Goal: Task Accomplishment & Management: Manage account settings

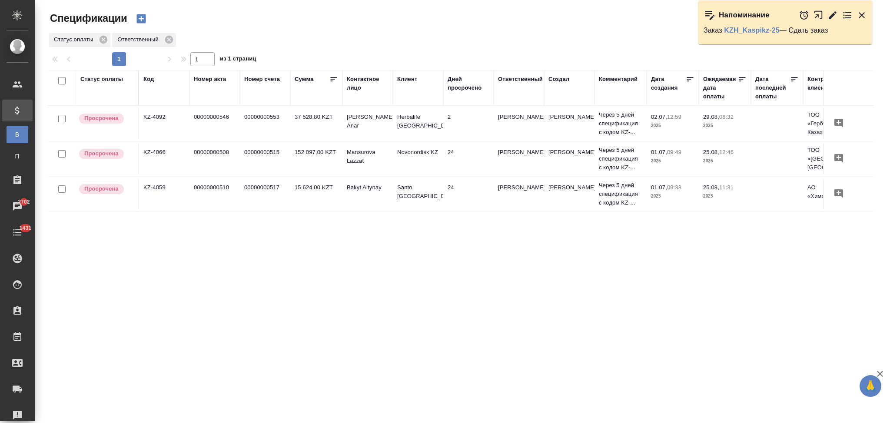
click at [355, 263] on div "Статус оплаты Код Номер акта Номер счета Сумма Контактное лицо Клиент Дней прос…" at bounding box center [461, 226] width 826 height 313
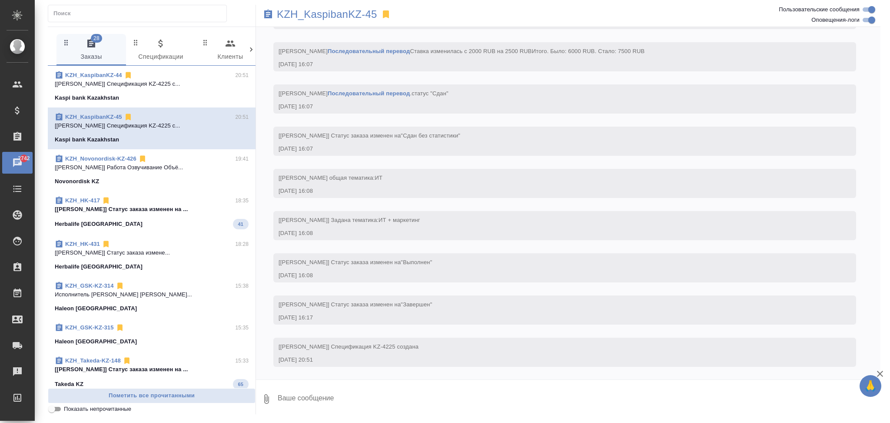
scroll to position [687, 0]
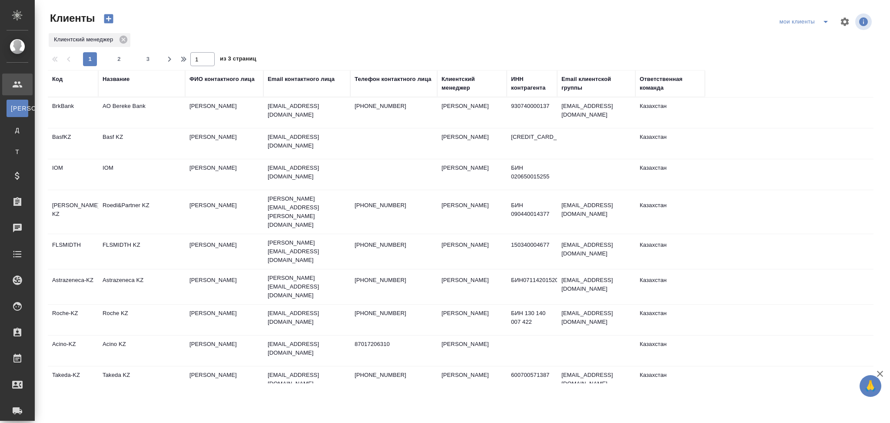
select select "RU"
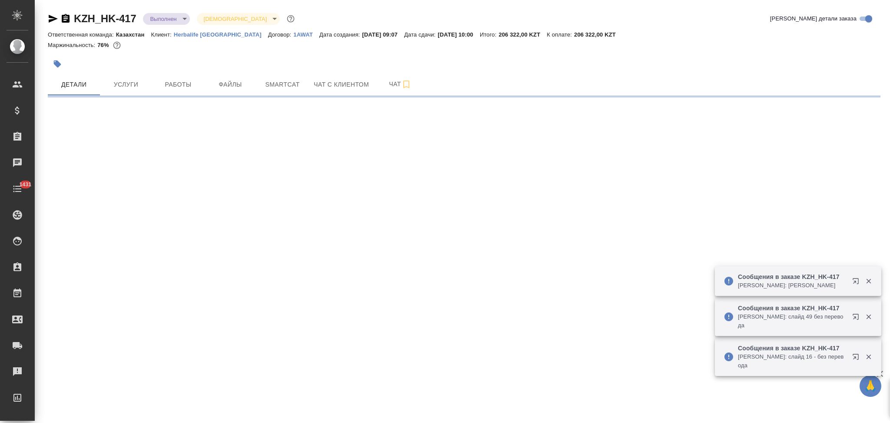
select select "RU"
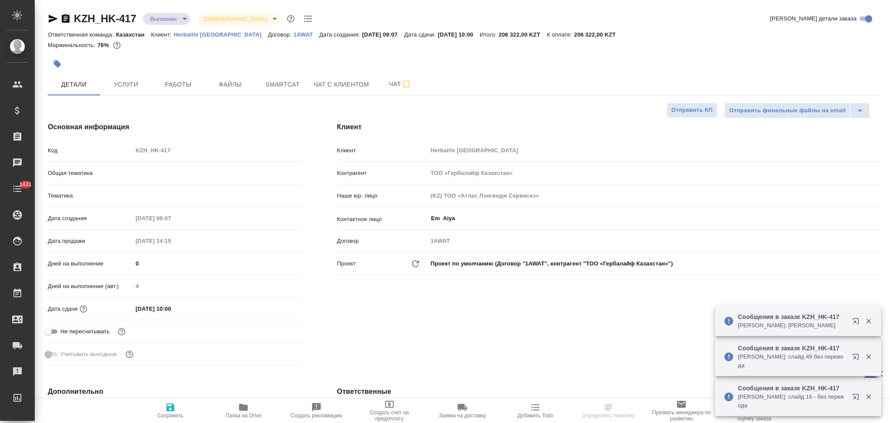
type textarea "x"
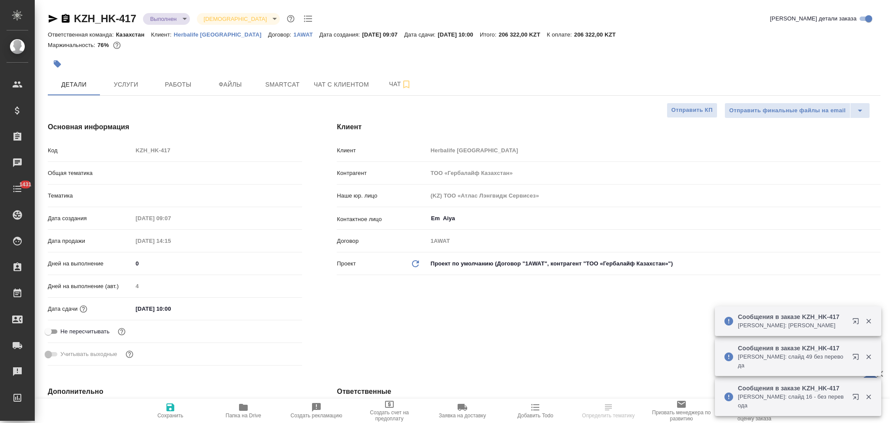
type textarea "x"
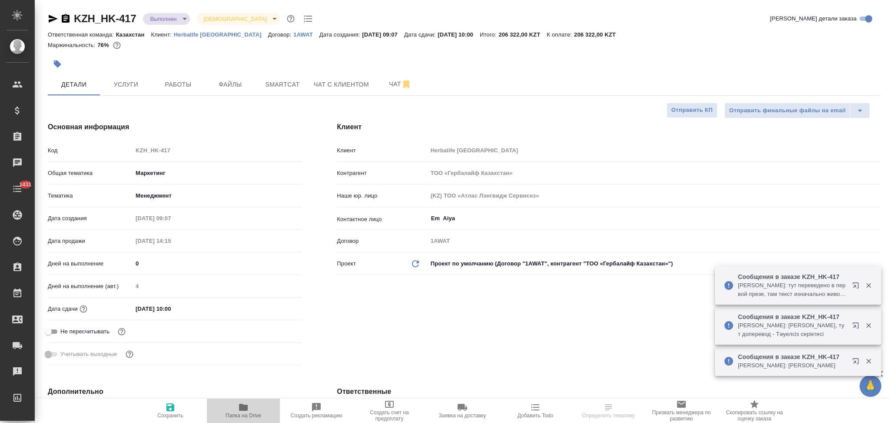
click at [243, 405] on icon "button" at bounding box center [243, 406] width 9 height 7
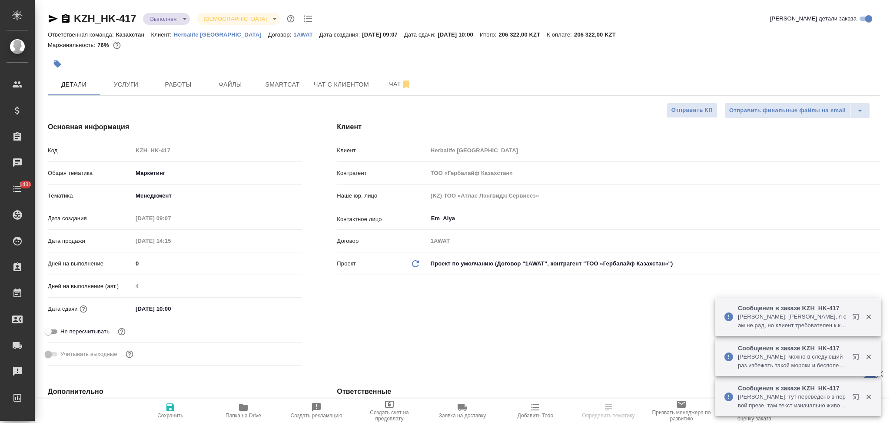
type textarea "x"
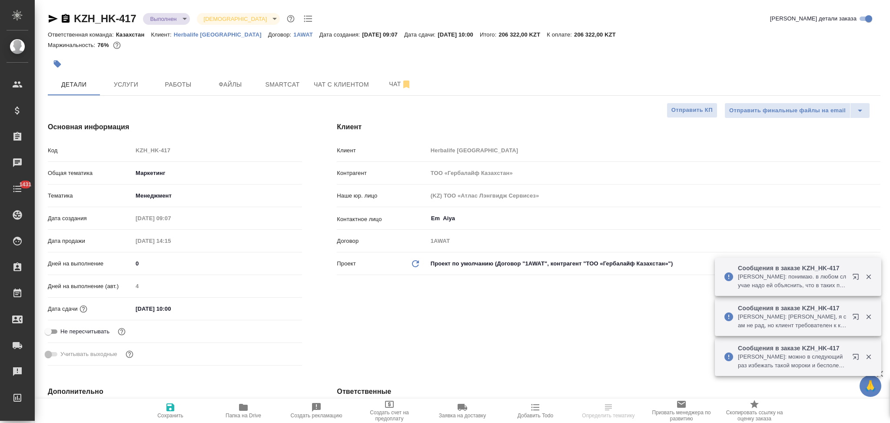
type textarea "x"
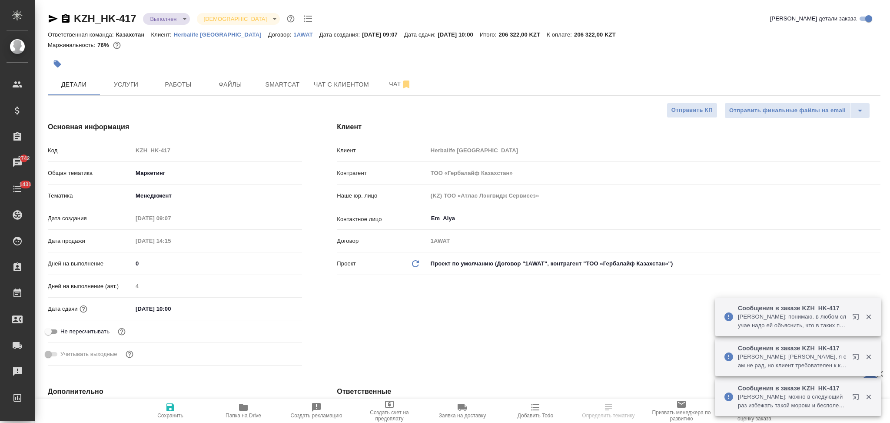
click at [90, 152] on div "Код KZH_HK-417" at bounding box center [175, 150] width 254 height 15
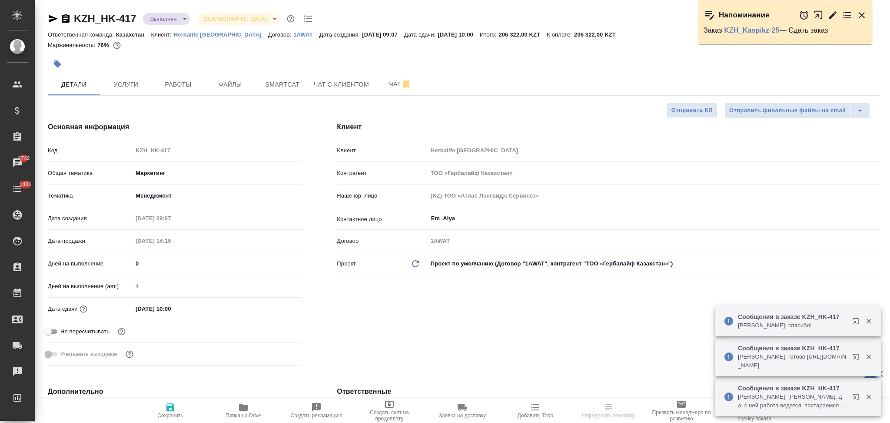
select select "RU"
type textarea "x"
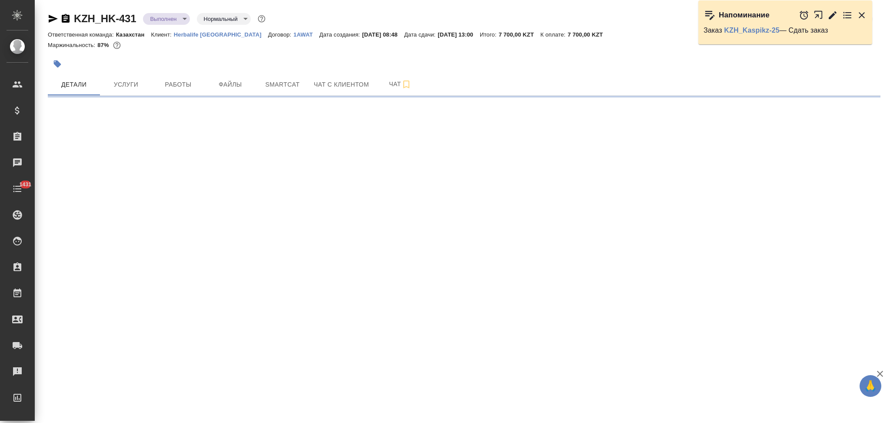
select select "RU"
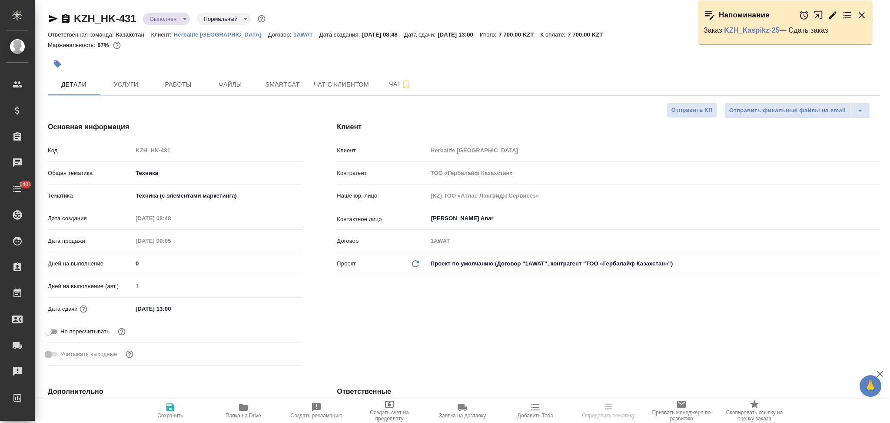
type textarea "x"
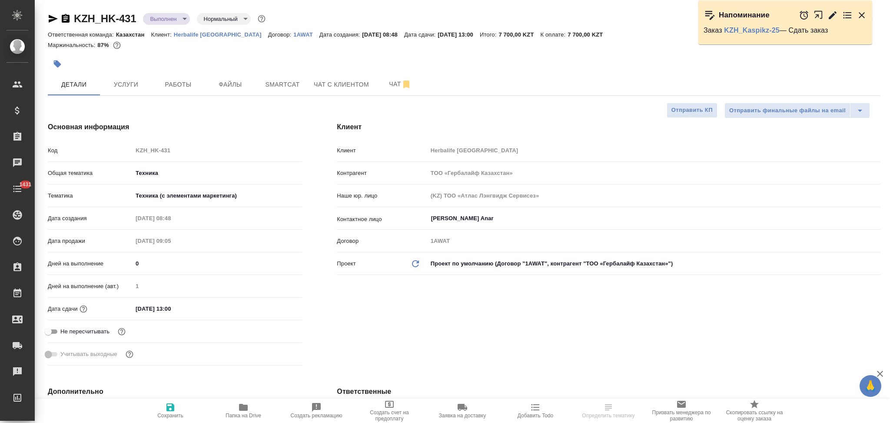
type textarea "x"
click at [242, 404] on icon "button" at bounding box center [243, 407] width 10 height 10
type textarea "x"
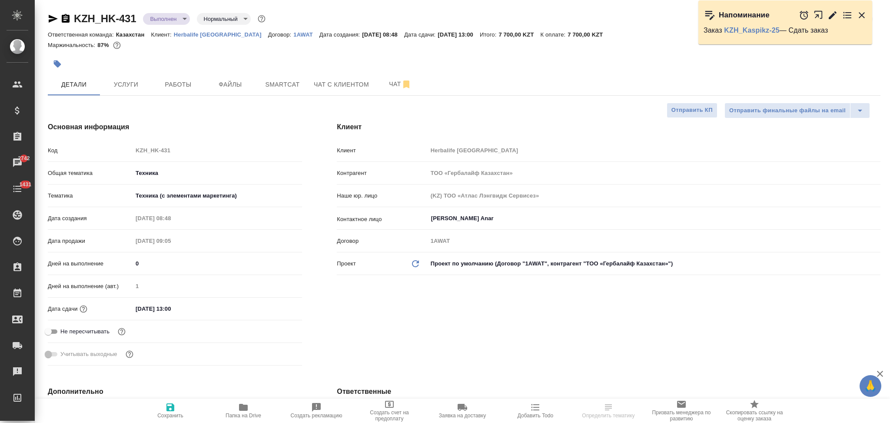
type textarea "x"
click at [93, 150] on div "Код KZH_HK-431" at bounding box center [175, 150] width 254 height 15
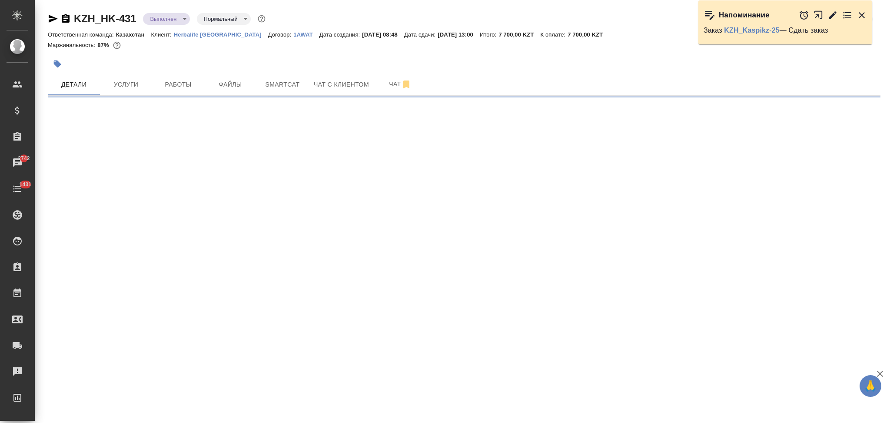
select select "RU"
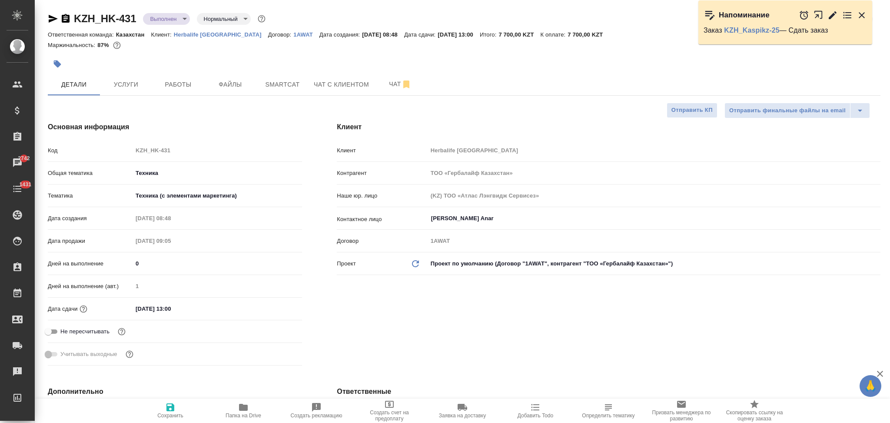
type textarea "x"
click at [131, 83] on span "Услуги" at bounding box center [126, 84] width 42 height 11
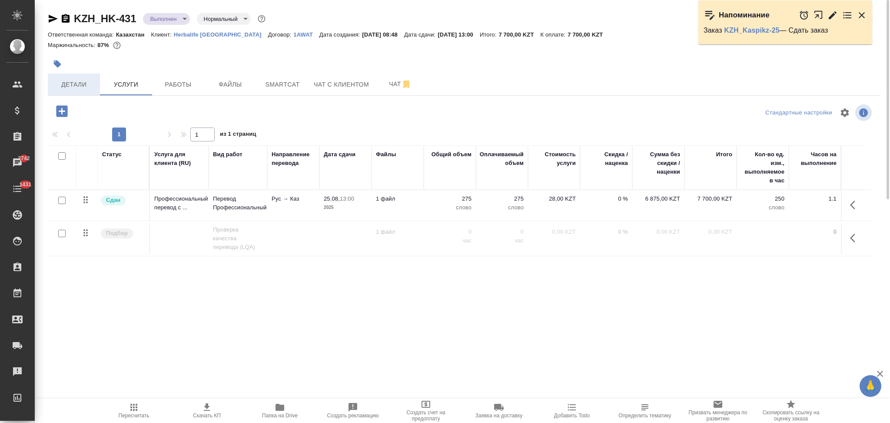
click at [85, 83] on span "Детали" at bounding box center [74, 84] width 42 height 11
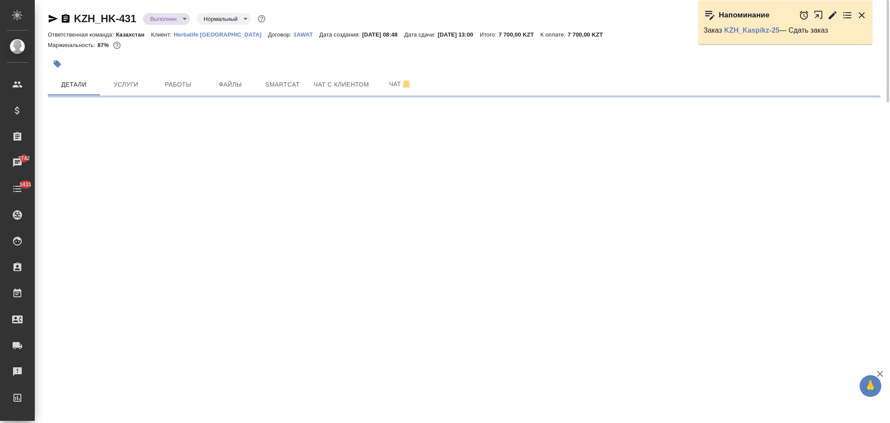
select select "RU"
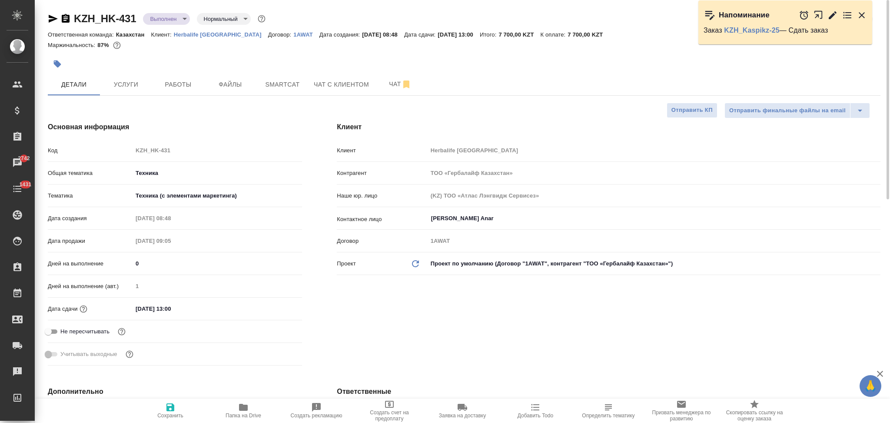
type textarea "x"
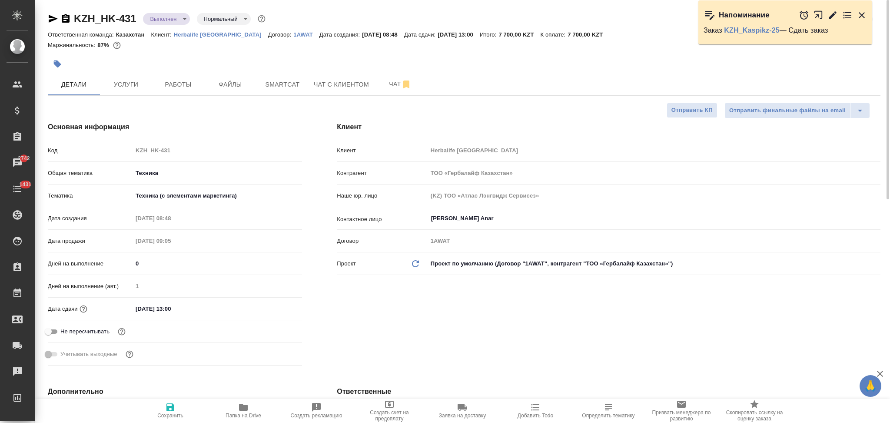
type textarea "x"
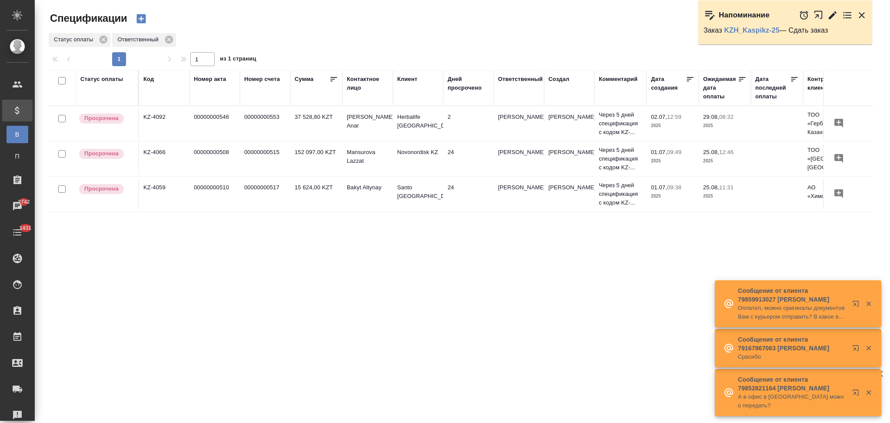
click at [142, 16] on icon "button" at bounding box center [141, 19] width 12 height 12
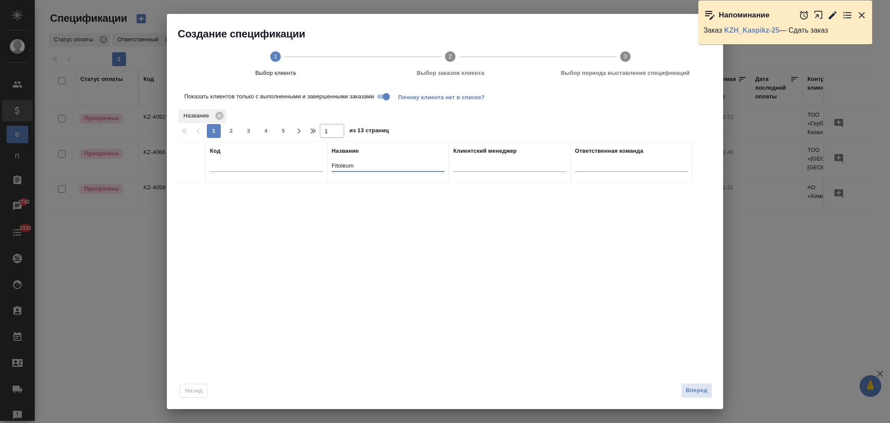
drag, startPoint x: 364, startPoint y: 166, endPoint x: 328, endPoint y: 173, distance: 37.2
click at [328, 173] on th "Название Fitoleum" at bounding box center [388, 162] width 122 height 41
type input "kas"
click at [191, 224] on input "checkbox" at bounding box center [191, 223] width 7 height 7
checkbox input "true"
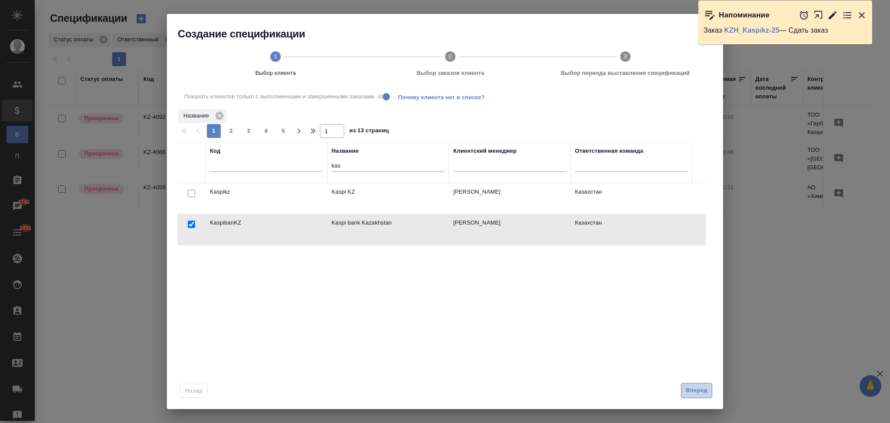
click at [696, 391] on span "Вперед" at bounding box center [697, 390] width 22 height 10
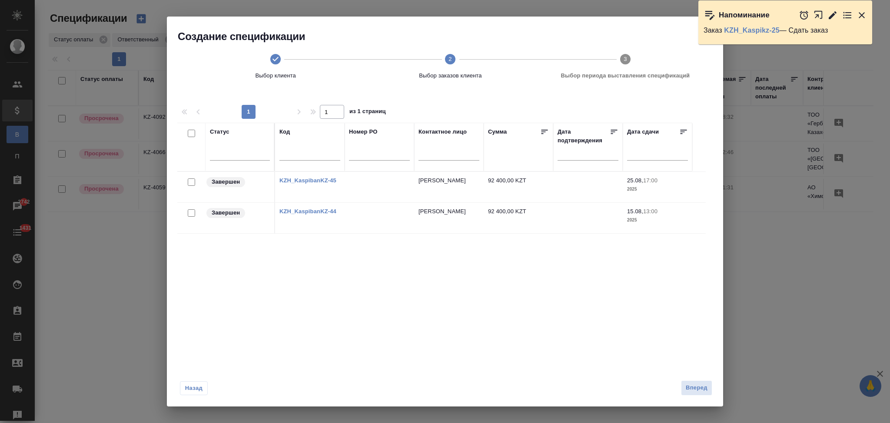
click at [190, 213] on input "checkbox" at bounding box center [191, 212] width 7 height 7
checkbox input "true"
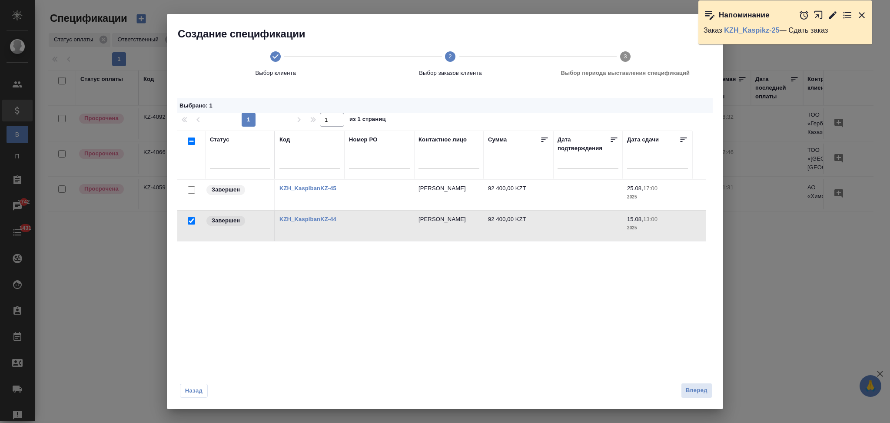
click at [191, 190] on input "checkbox" at bounding box center [191, 189] width 7 height 7
checkbox input "true"
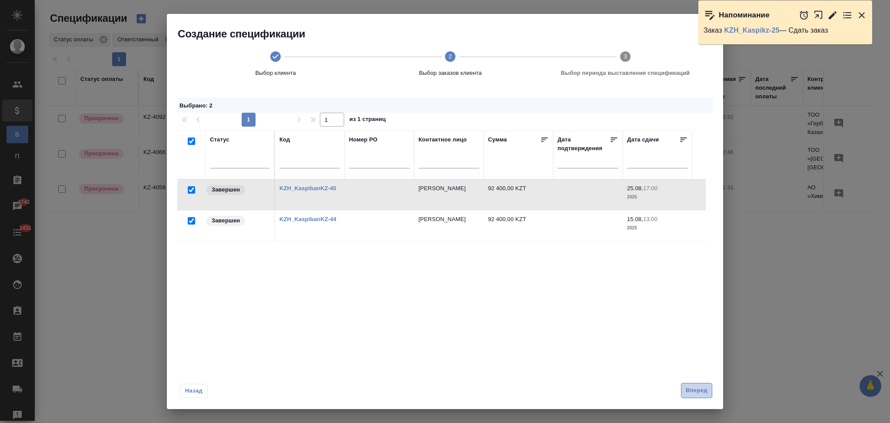
click at [690, 391] on span "Вперед" at bounding box center [697, 390] width 22 height 10
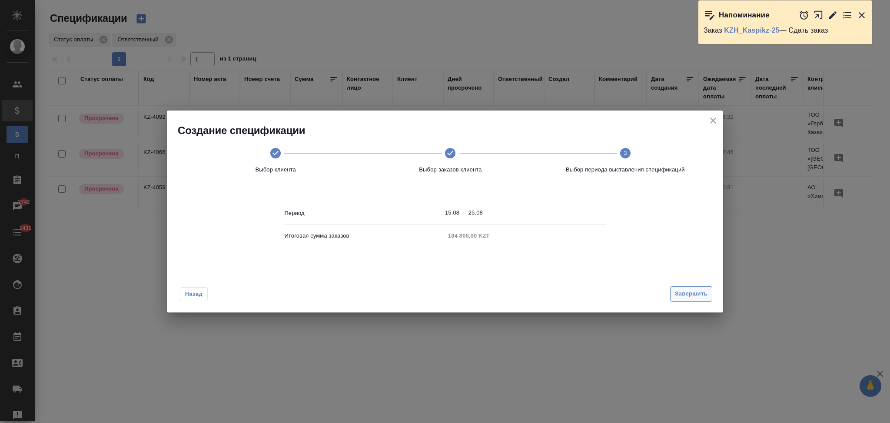
click at [685, 289] on span "Завершить" at bounding box center [691, 294] width 33 height 10
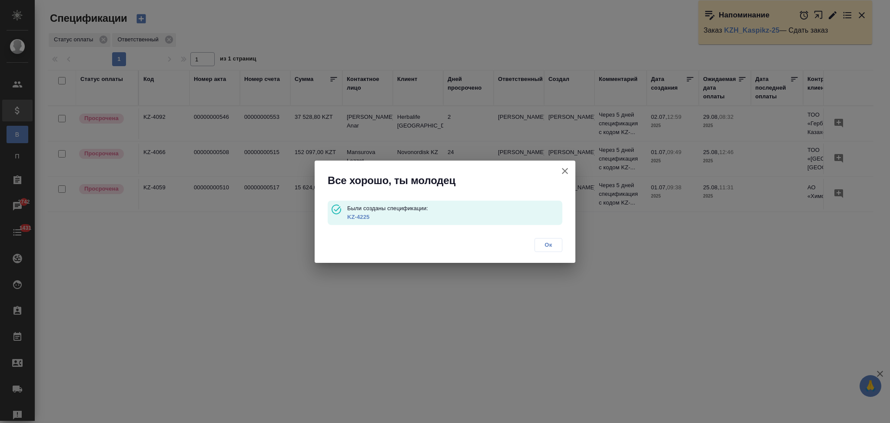
click at [352, 215] on link "KZ-4225" at bounding box center [358, 216] width 22 height 7
click at [567, 174] on icon "button" at bounding box center [565, 171] width 10 height 10
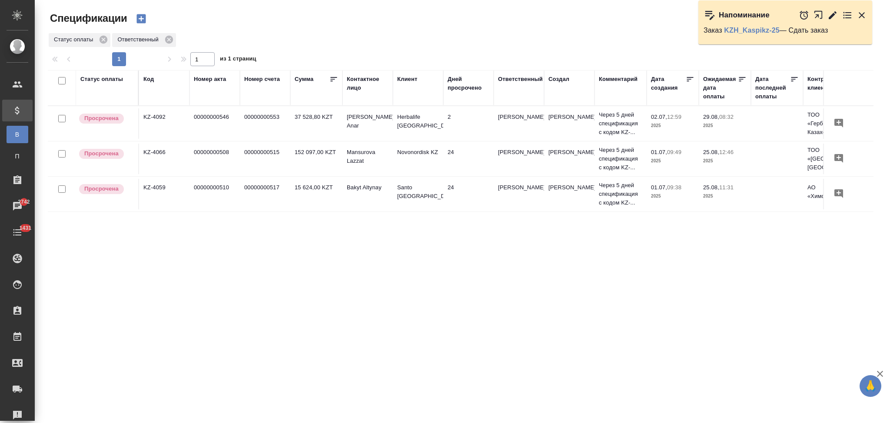
click at [324, 200] on td "15 624,00 KZT" at bounding box center [316, 194] width 52 height 30
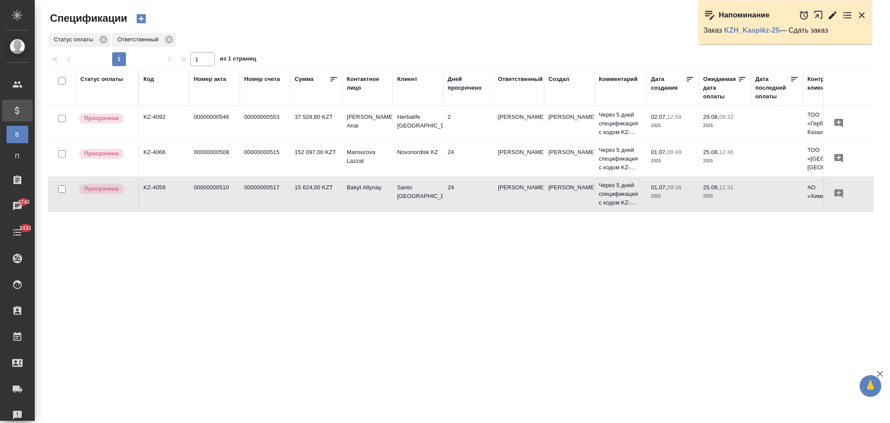
click at [324, 200] on td "15 624,00 KZT" at bounding box center [316, 194] width 52 height 30
click at [143, 17] on icon "button" at bounding box center [141, 18] width 9 height 9
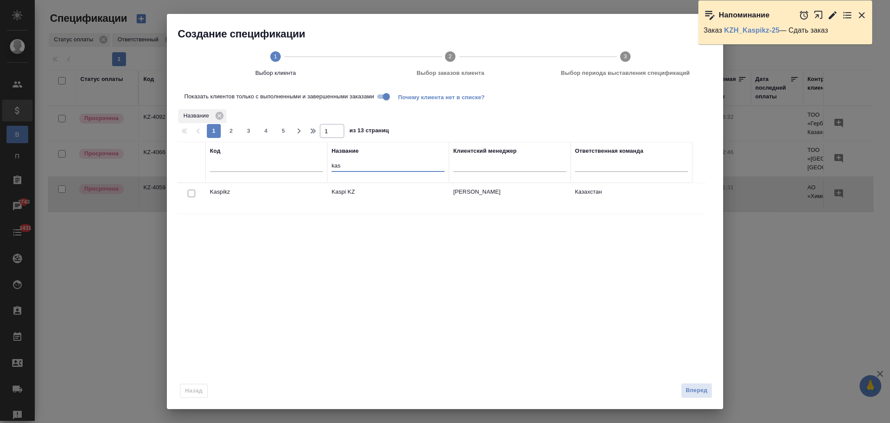
drag, startPoint x: 351, startPoint y: 167, endPoint x: 275, endPoint y: 168, distance: 76.1
click at [275, 168] on tr "Код Название kas Клиентский менеджер Ответственная команда" at bounding box center [434, 162] width 515 height 41
paste input "Optimus Medica"
type input "Optimus Medica"
click at [383, 95] on input "Показать клиентов только с выполненными и завершенными заказами" at bounding box center [386, 96] width 31 height 10
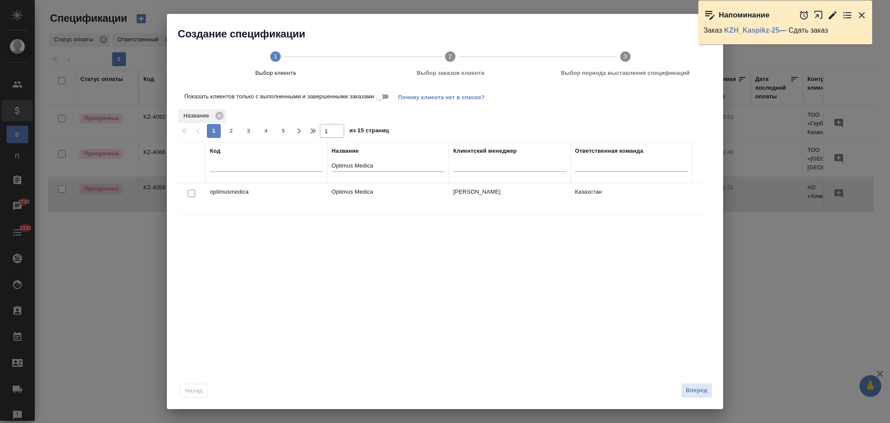
click at [191, 195] on input "checkbox" at bounding box center [191, 193] width 7 height 7
checkbox input "true"
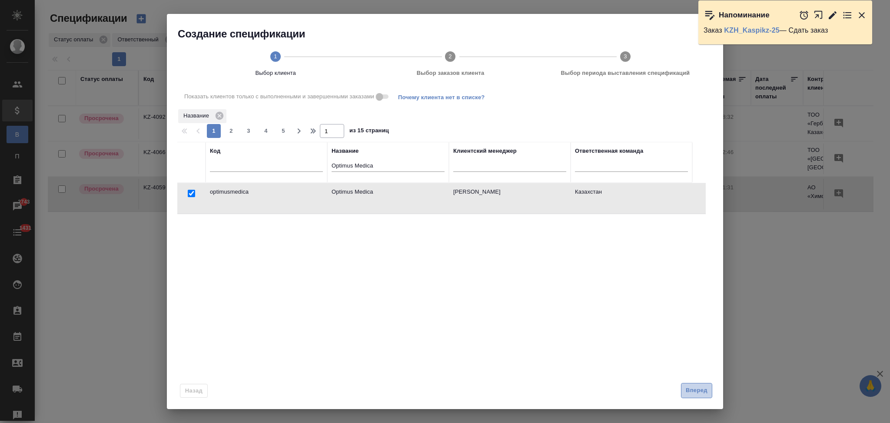
drag, startPoint x: 690, startPoint y: 390, endPoint x: 682, endPoint y: 386, distance: 9.5
click at [690, 390] on span "Вперед" at bounding box center [697, 390] width 22 height 10
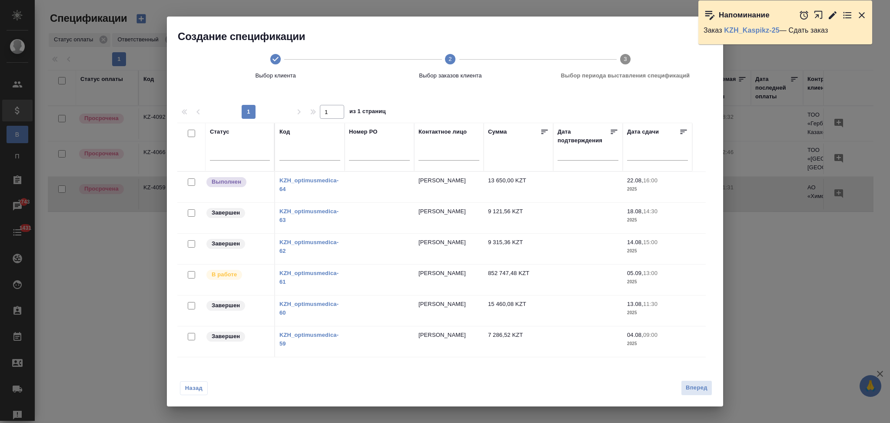
click at [314, 182] on link "KZH_optimusmedica-64" at bounding box center [309, 184] width 59 height 15
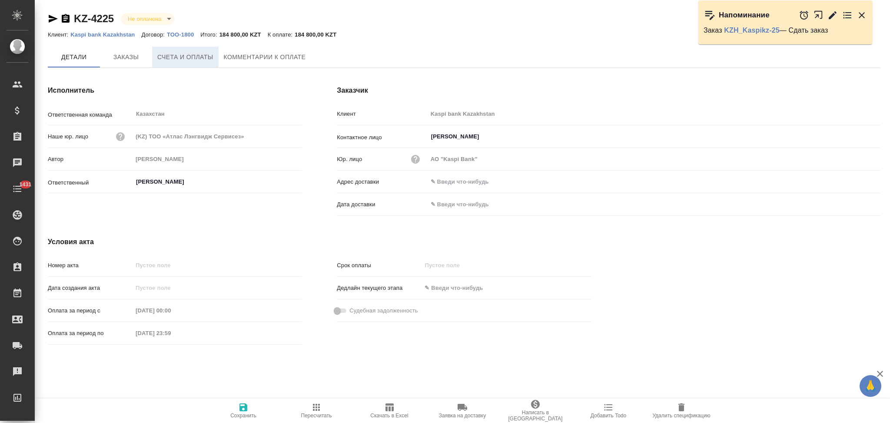
click at [182, 59] on span "Счета и оплаты" at bounding box center [185, 57] width 56 height 11
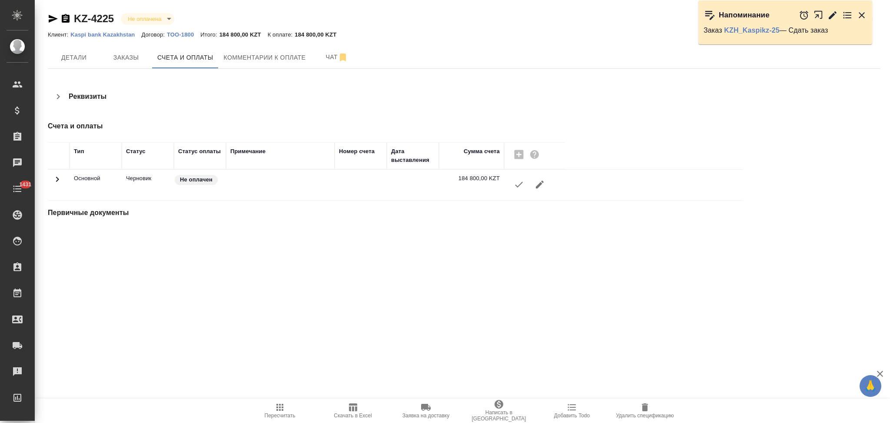
click at [518, 189] on icon "button" at bounding box center [519, 184] width 10 height 10
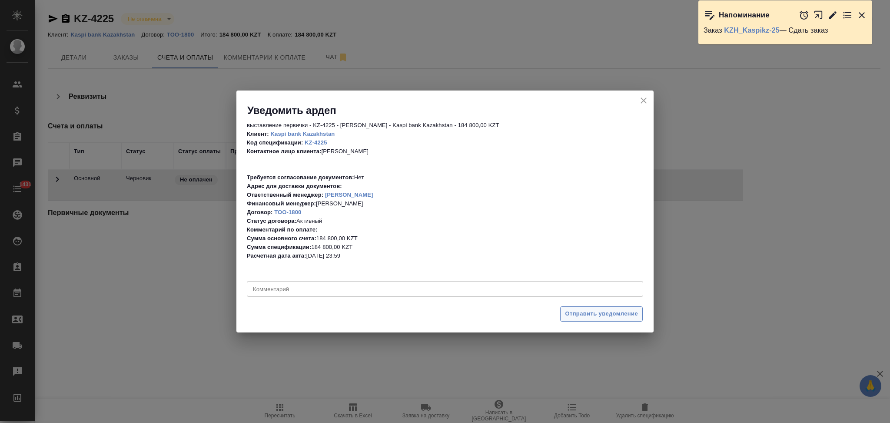
click at [567, 315] on span "Отправить уведомление" at bounding box center [601, 314] width 73 height 10
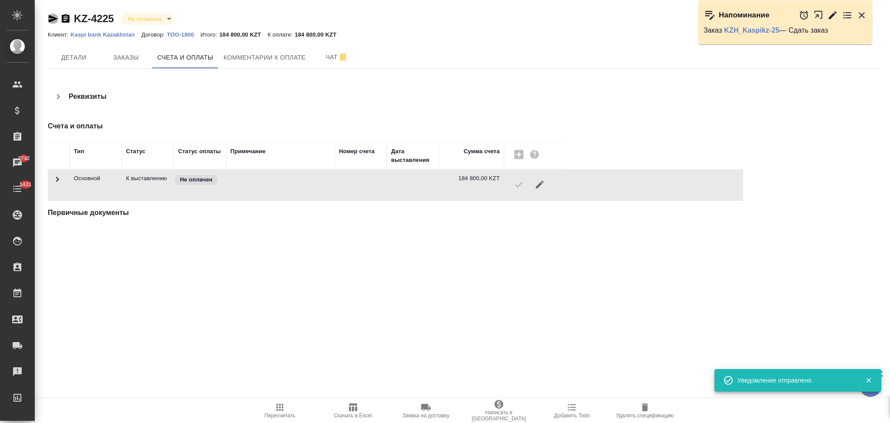
click at [50, 17] on icon "button" at bounding box center [53, 19] width 9 height 8
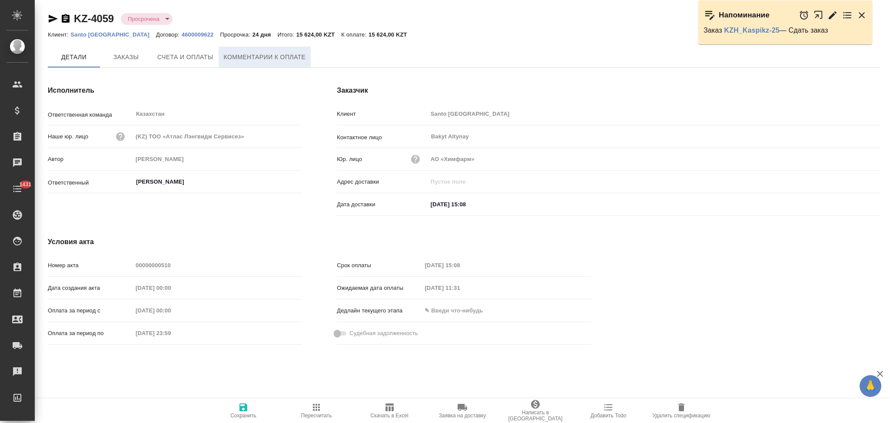
click at [287, 47] on button "Комментарии к оплате" at bounding box center [265, 57] width 93 height 21
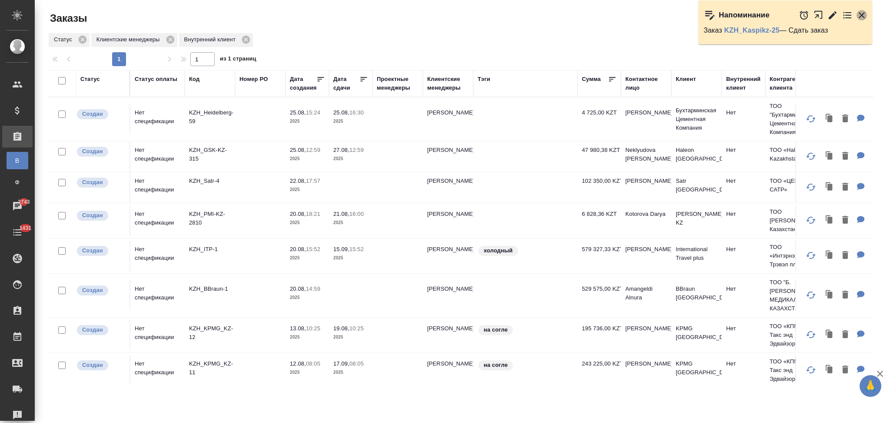
click at [863, 13] on icon "button" at bounding box center [862, 15] width 10 height 10
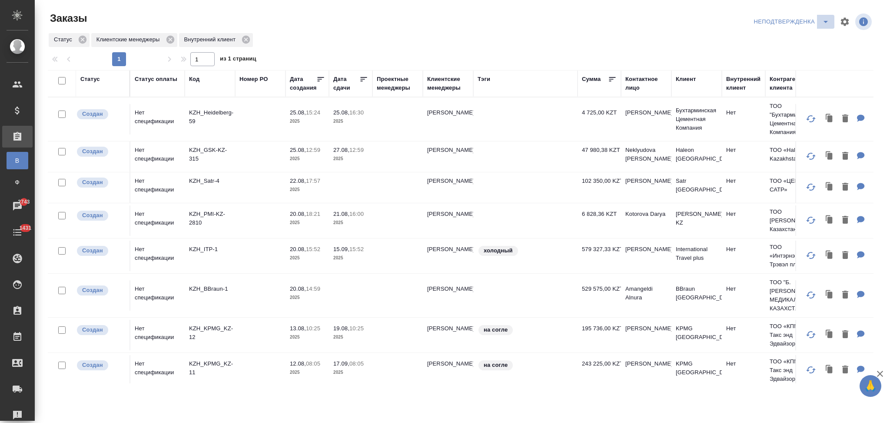
click at [826, 25] on icon "split button" at bounding box center [826, 22] width 10 height 10
click at [771, 122] on li "НЕТ Спецификации" at bounding box center [793, 123] width 83 height 14
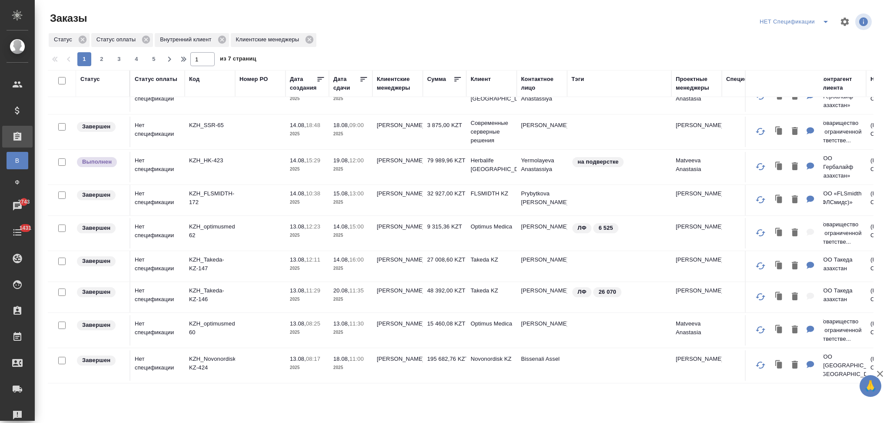
scroll to position [571, 0]
click at [246, 227] on td at bounding box center [260, 233] width 50 height 30
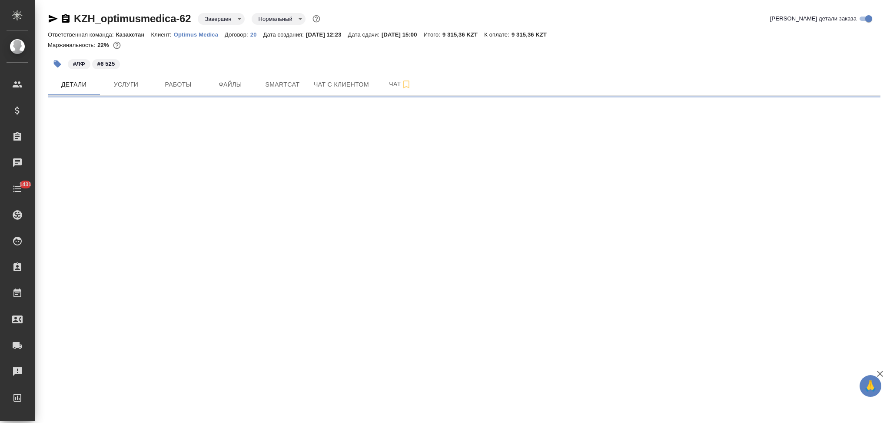
select select "RU"
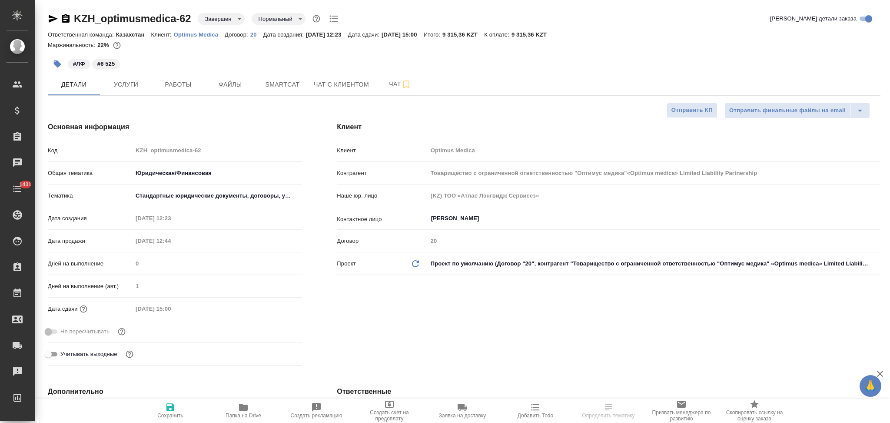
type textarea "x"
type input "Товарищество с ограниченной ответственностью "Оптимус медика"«Optimus medica» L…"
type textarea "x"
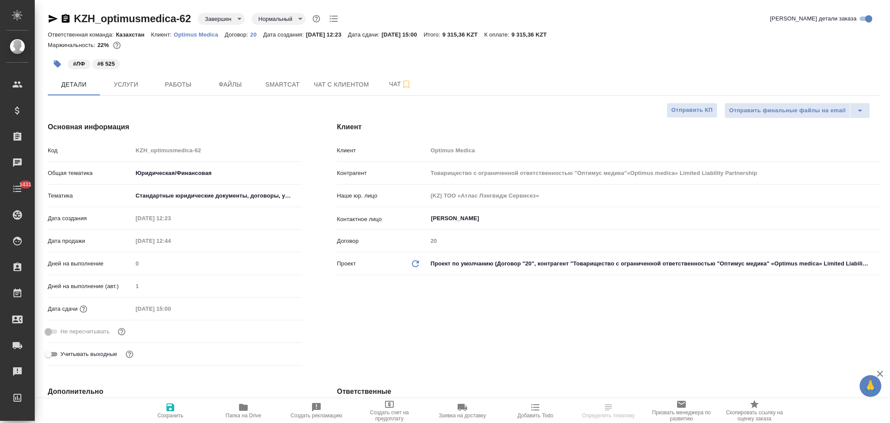
type textarea "x"
type input "Товарищество с ограниченной ответственностью "Оптимус медика"«Optimus medica» L…"
type textarea "x"
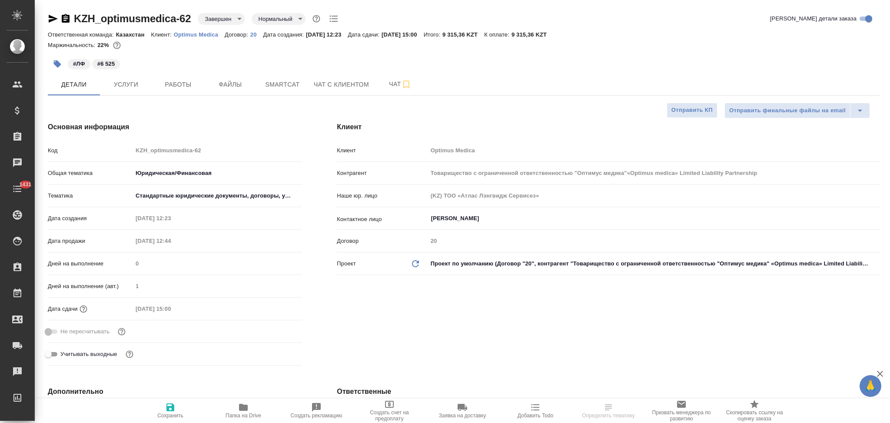
type textarea "x"
click at [393, 163] on div "Клиент Optimus Medica" at bounding box center [609, 154] width 544 height 23
type input "Товарищество с ограниченной ответственностью "Оптимус медика"«Optimus medica» L…"
type textarea "x"
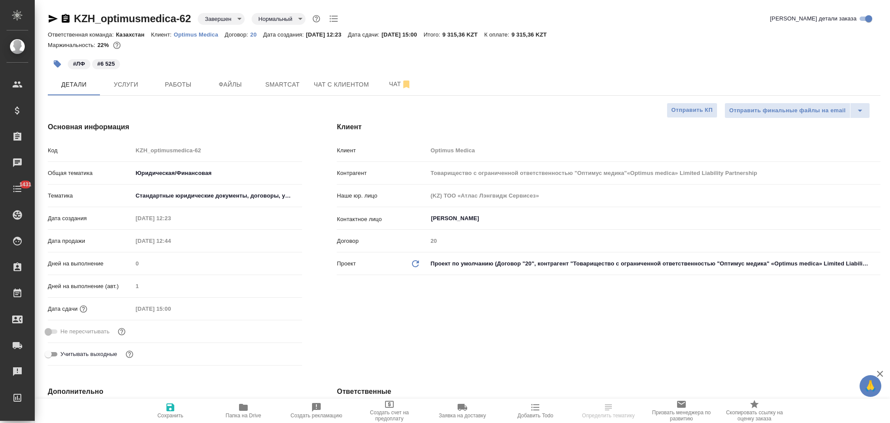
type textarea "x"
select select "RU"
type textarea "x"
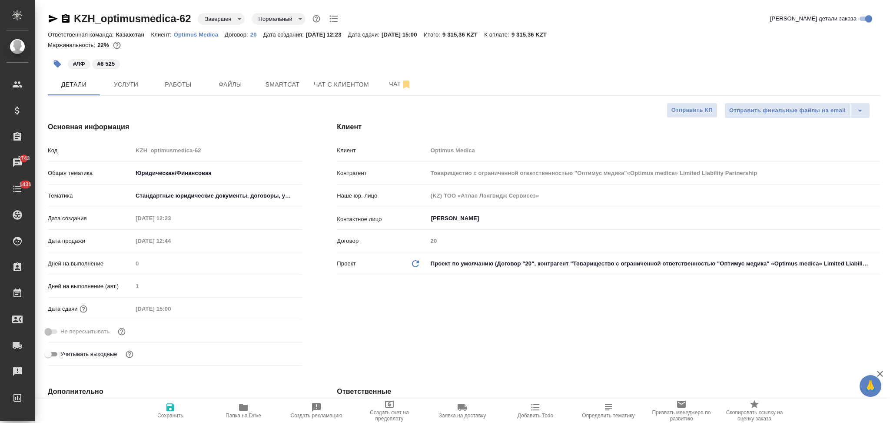
type input "Товарищество с ограниченной ответственностью "Оптимус медика"«Optimus medica» L…"
type textarea "x"
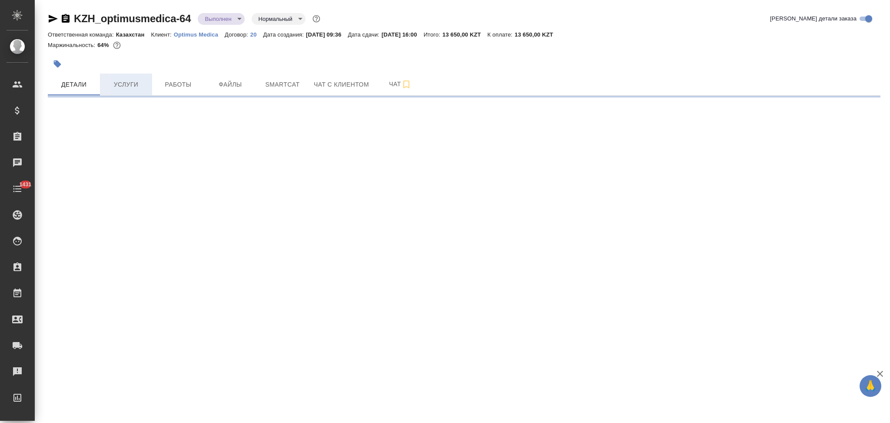
select select "RU"
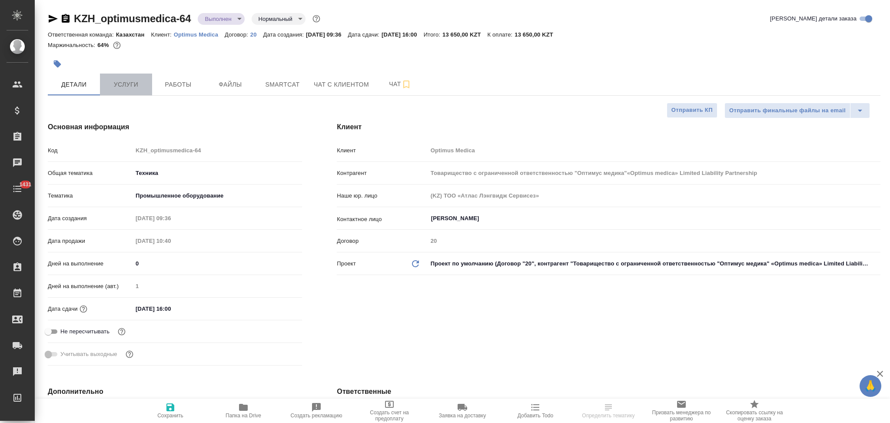
click at [133, 85] on span "Услуги" at bounding box center [126, 84] width 42 height 11
type textarea "x"
type input "Товарищество с ограниченной ответственностью "Оптимус медика"«Optimus medica» L…"
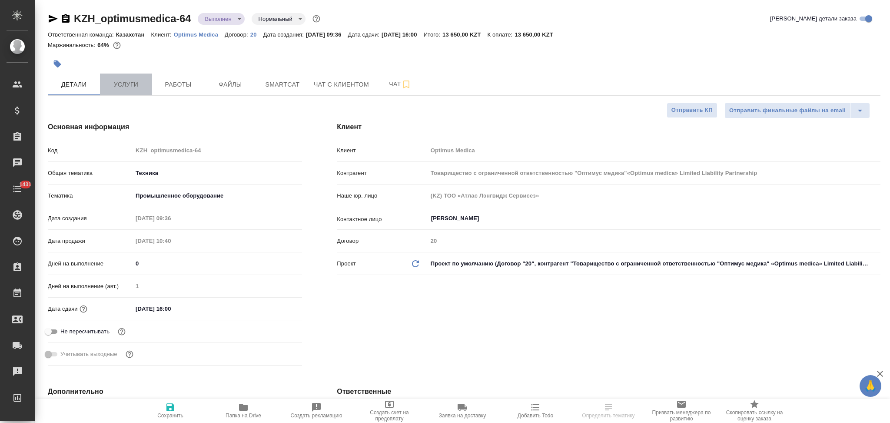
type textarea "x"
type input "Товарищество с ограниченной ответственностью "Оптимус медика"«Optimus medica» L…"
type textarea "x"
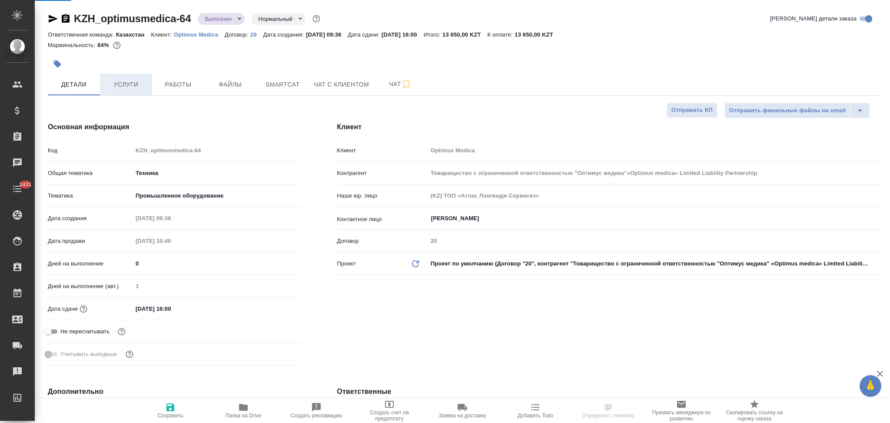
type textarea "x"
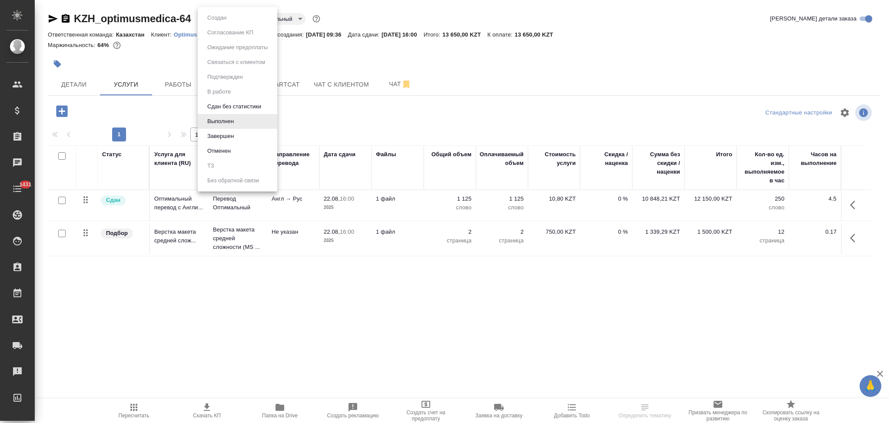
click at [217, 20] on body "🙏 .cls-1 fill:#fff; AWATERA Aslanukova Sati Клиенты Спецификации Заказы Чаты 14…" at bounding box center [445, 211] width 890 height 423
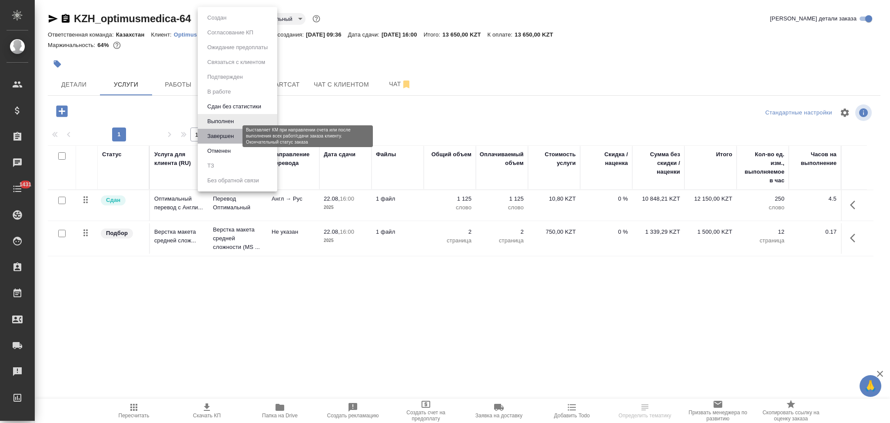
click at [213, 134] on button "Завершен" at bounding box center [221, 136] width 32 height 10
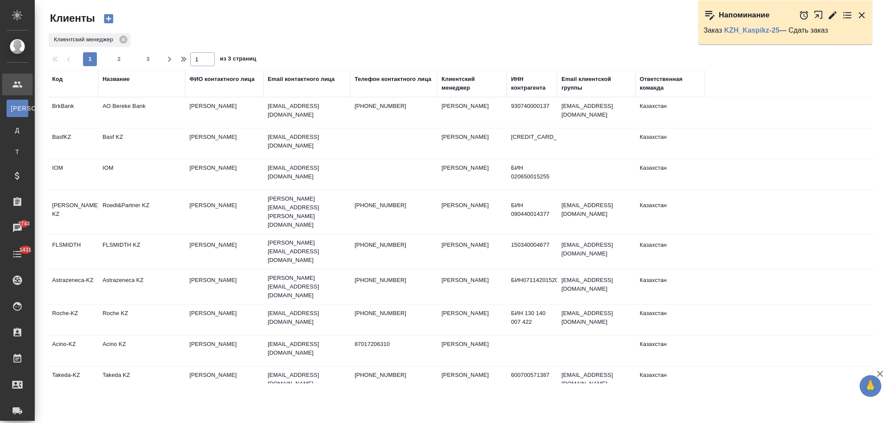
select select "RU"
